Goal: Task Accomplishment & Management: Use online tool/utility

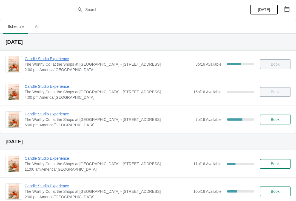
click at [51, 112] on span "Candle Studio Experience" at bounding box center [109, 114] width 168 height 5
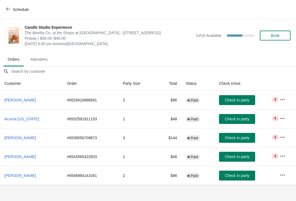
click at [242, 174] on span "Check in party" at bounding box center [237, 176] width 24 height 4
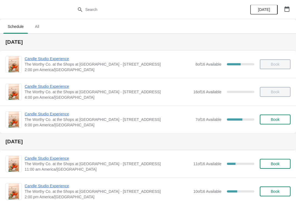
click at [35, 114] on span "Candle Studio Experience" at bounding box center [109, 114] width 168 height 5
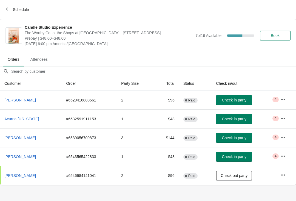
click at [38, 58] on span "Attendees" at bounding box center [39, 60] width 26 height 10
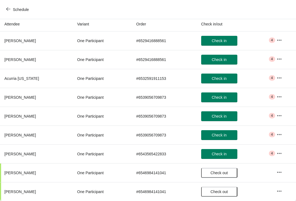
scroll to position [50, 0]
click at [10, 10] on span "Schedule" at bounding box center [18, 9] width 22 height 5
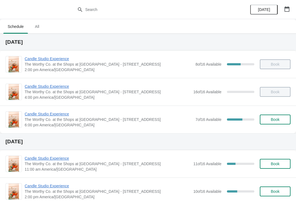
click at [50, 115] on span "Candle Studio Experience" at bounding box center [109, 114] width 168 height 5
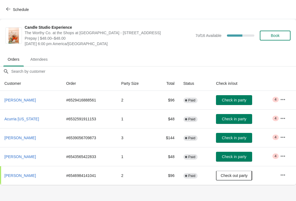
click at [9, 7] on button "Schedule" at bounding box center [18, 10] width 30 height 10
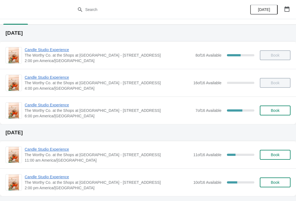
scroll to position [8, 0]
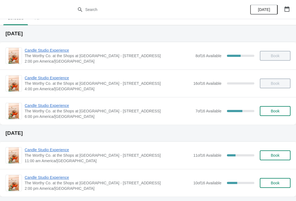
click at [33, 106] on span "Candle Studio Experience" at bounding box center [109, 105] width 168 height 5
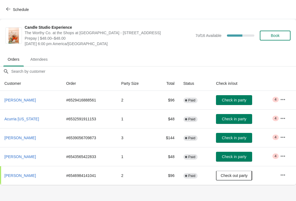
click at [241, 117] on span "Check in party" at bounding box center [234, 119] width 24 height 4
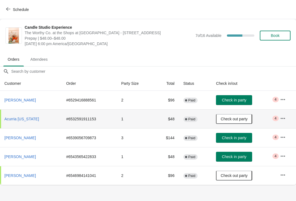
click at [235, 99] on span "Check in party" at bounding box center [234, 100] width 24 height 4
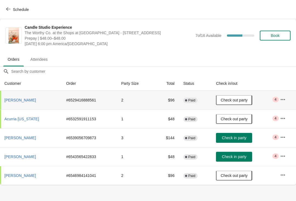
click at [243, 136] on span "Check in party" at bounding box center [234, 138] width 24 height 4
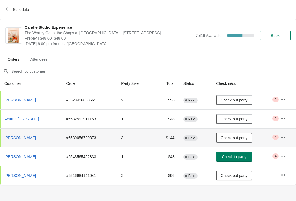
click at [228, 158] on span "Check in party" at bounding box center [234, 157] width 24 height 4
